Goal: Go to known website: Access a specific website the user already knows

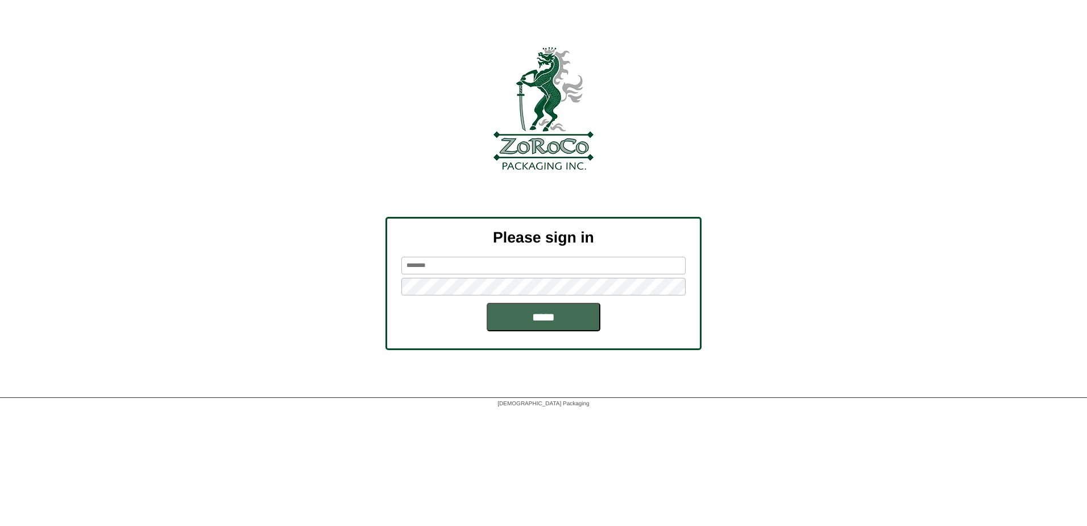
type input "******"
click at [574, 322] on input "*****" at bounding box center [544, 317] width 114 height 28
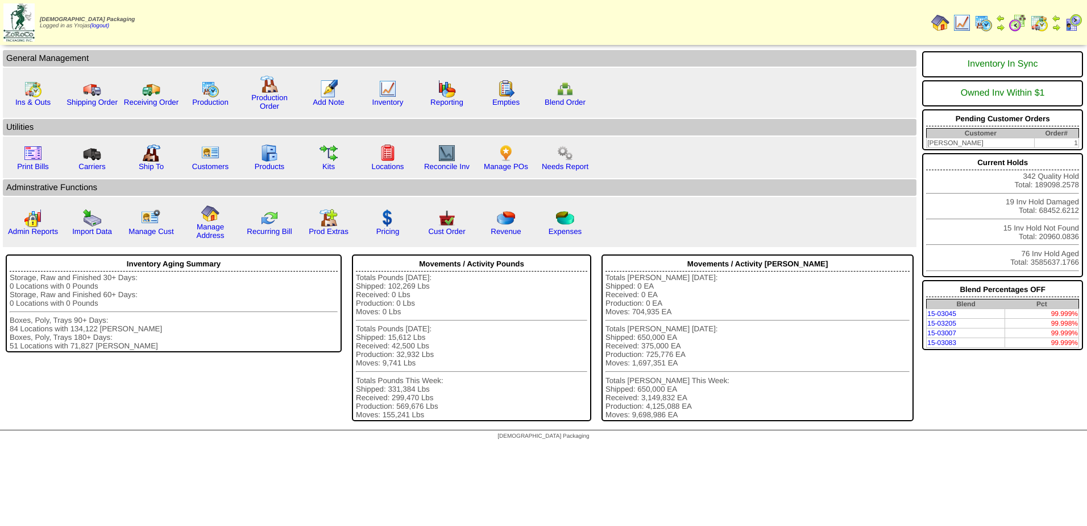
click at [982, 23] on img at bounding box center [984, 23] width 18 height 18
